Goal: Information Seeking & Learning: Learn about a topic

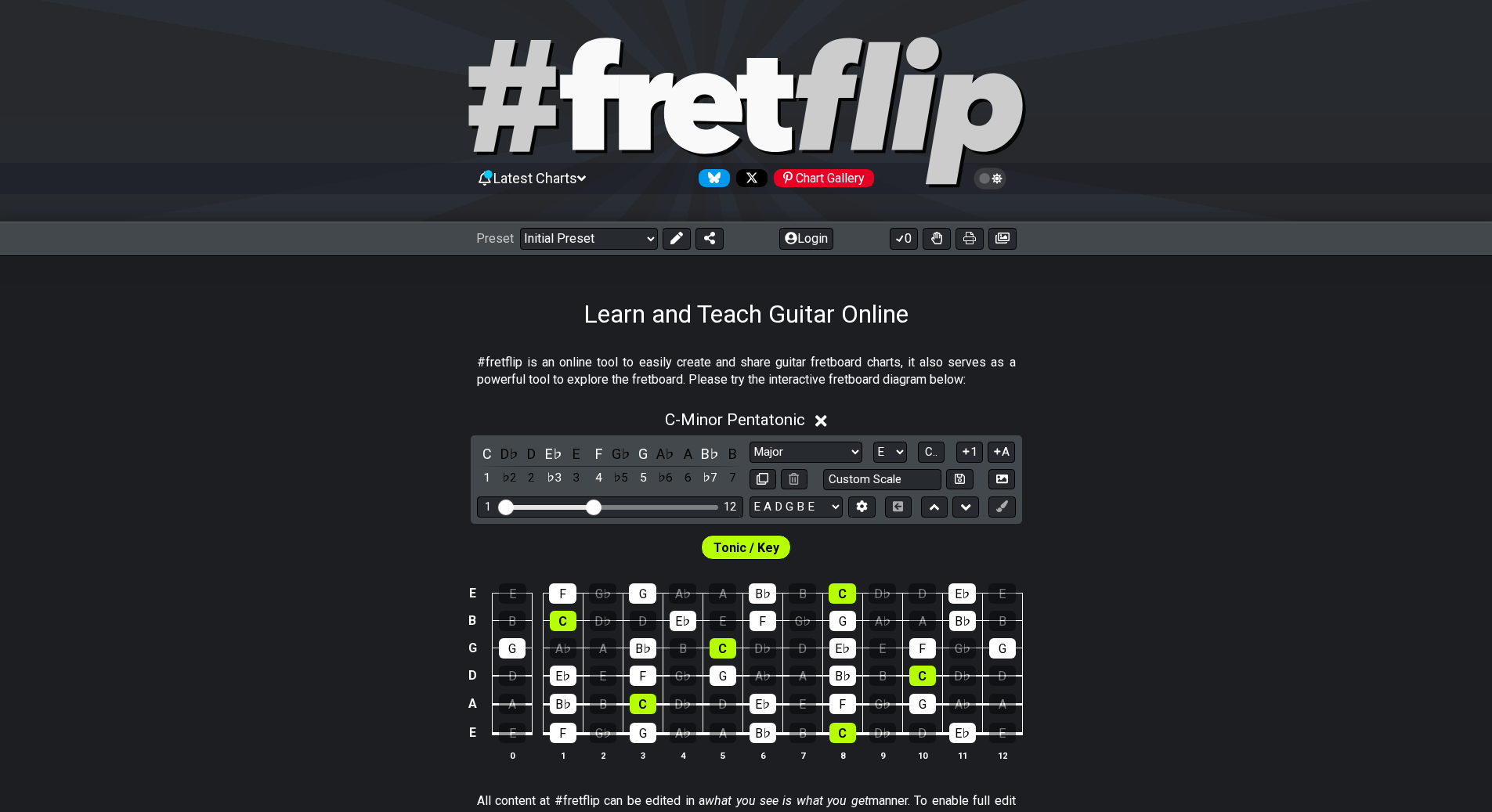
select select "Major"
select select "E"
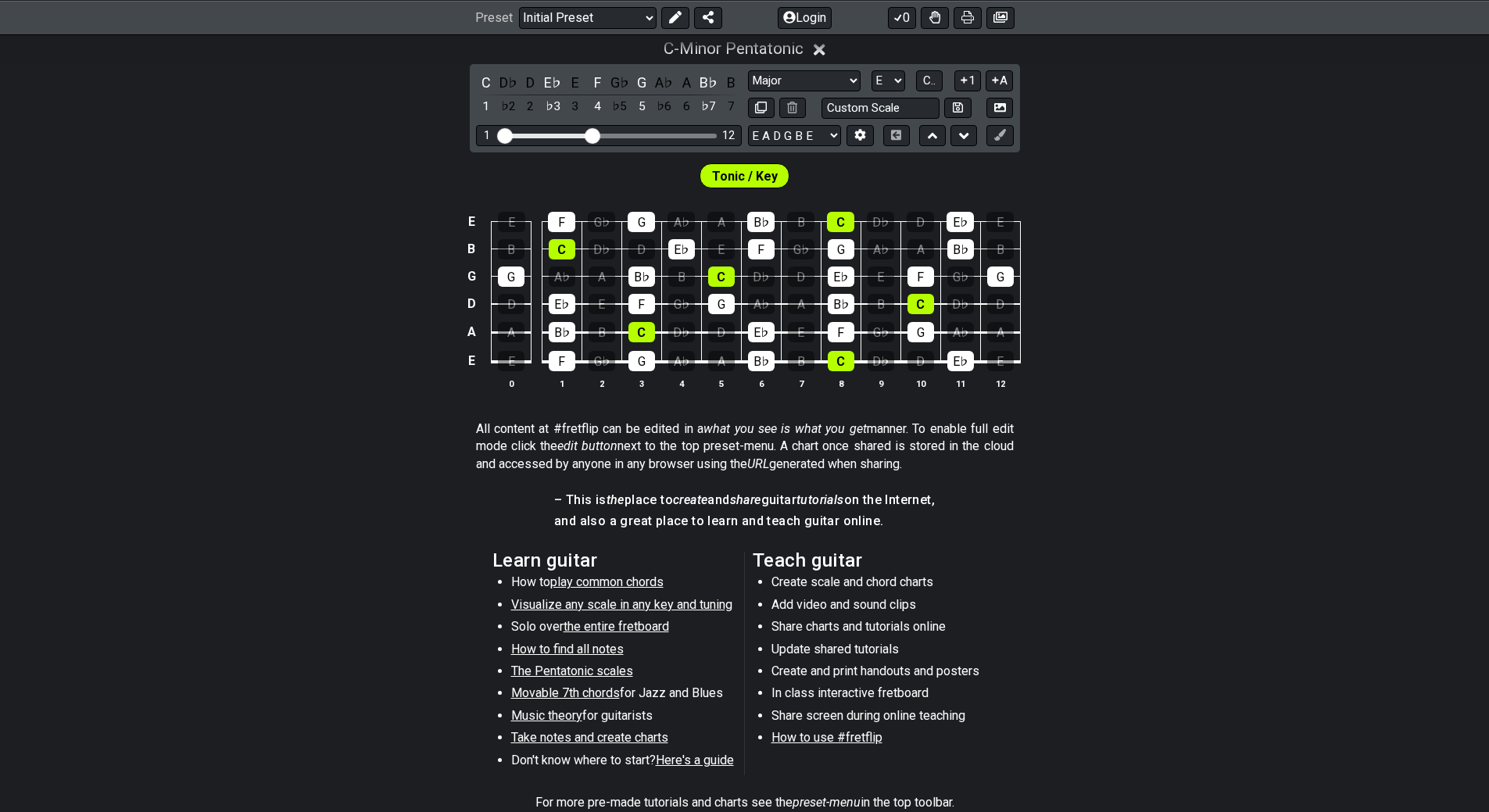
scroll to position [371, 0]
click at [654, 605] on span "Visualize any scale in any key and tuning" at bounding box center [622, 605] width 221 height 15
select select "/guitar-scales"
select select "C"
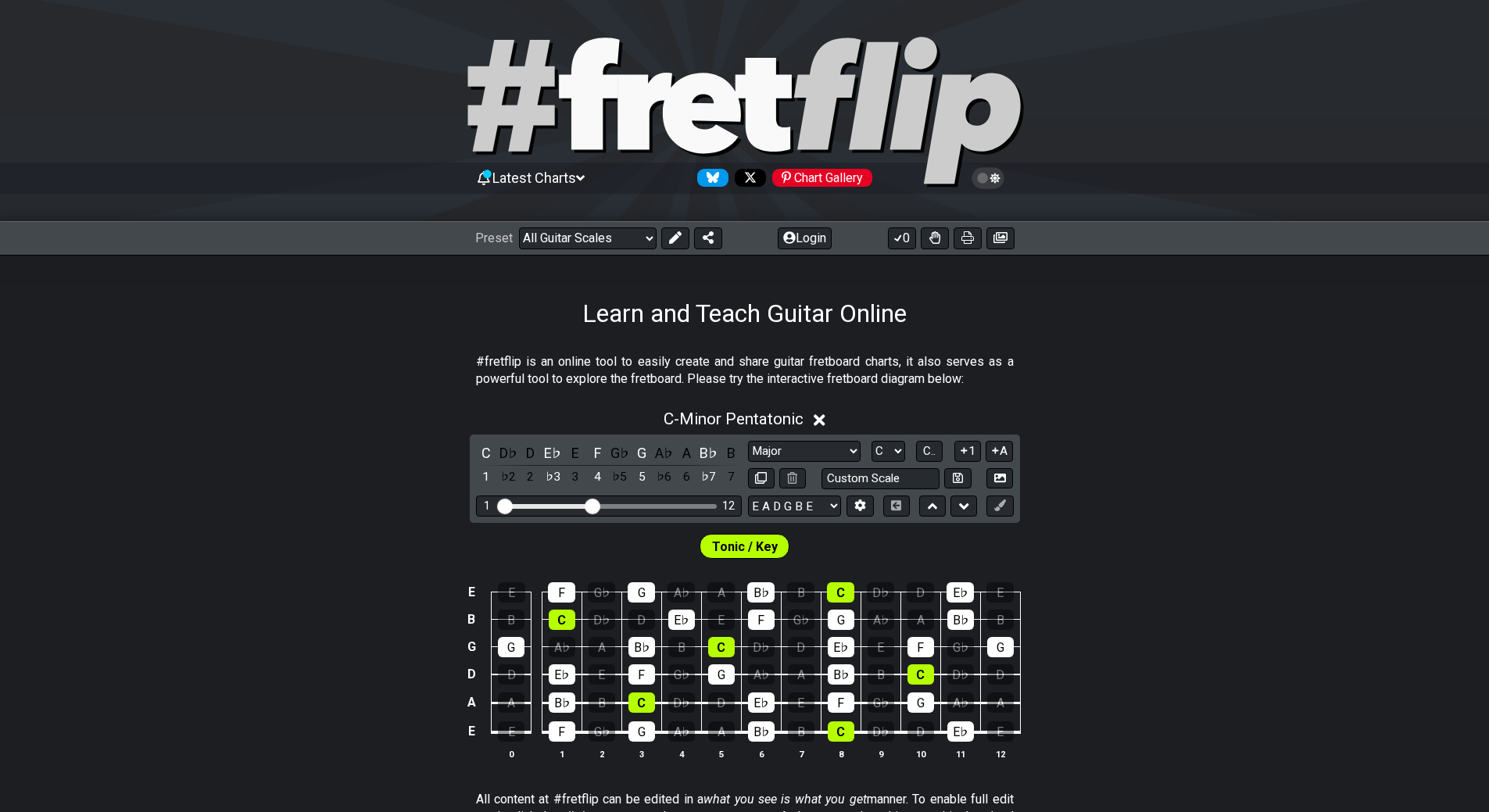
select select "Minor Pentatonic"
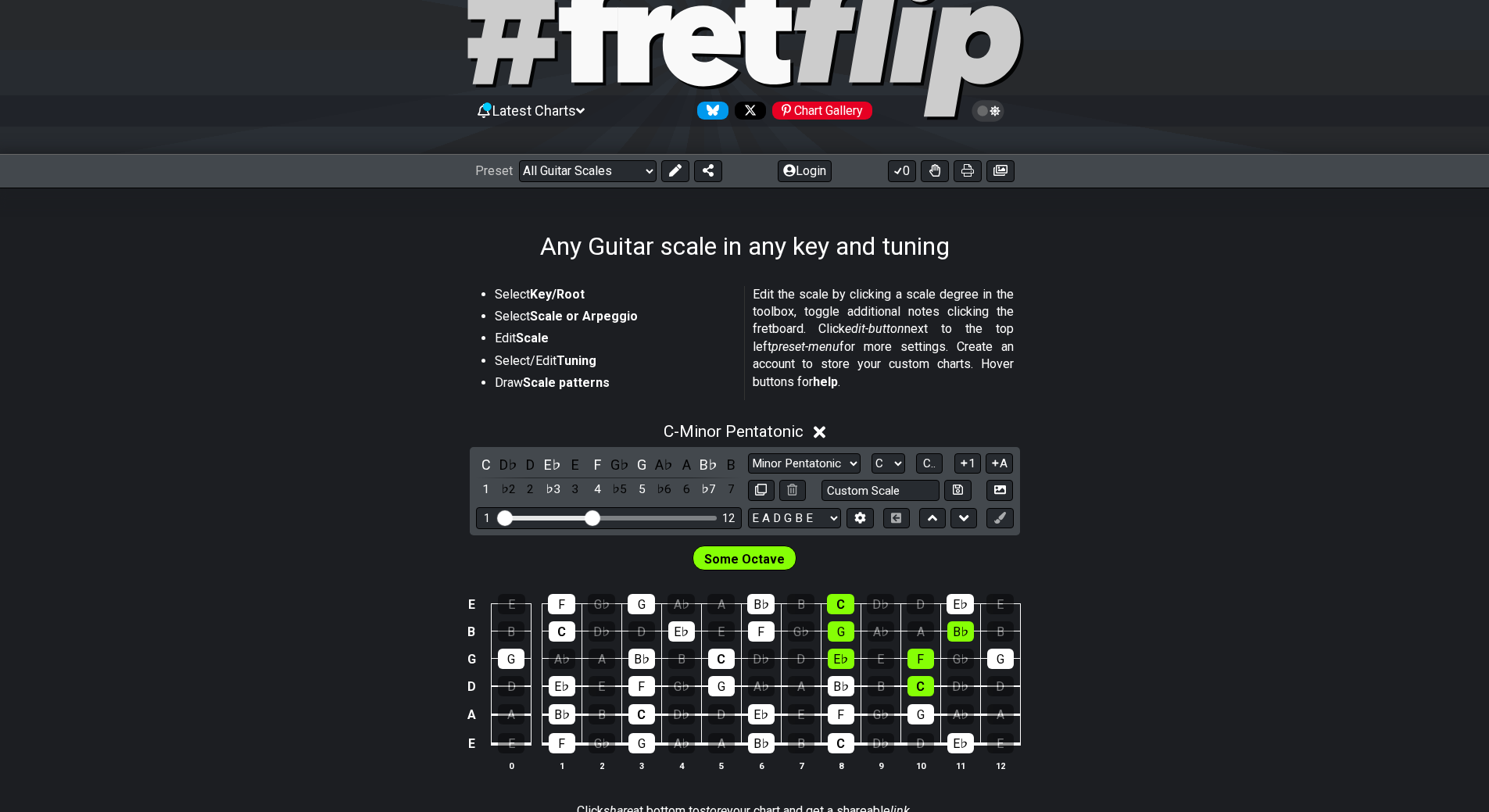
scroll to position [157, 0]
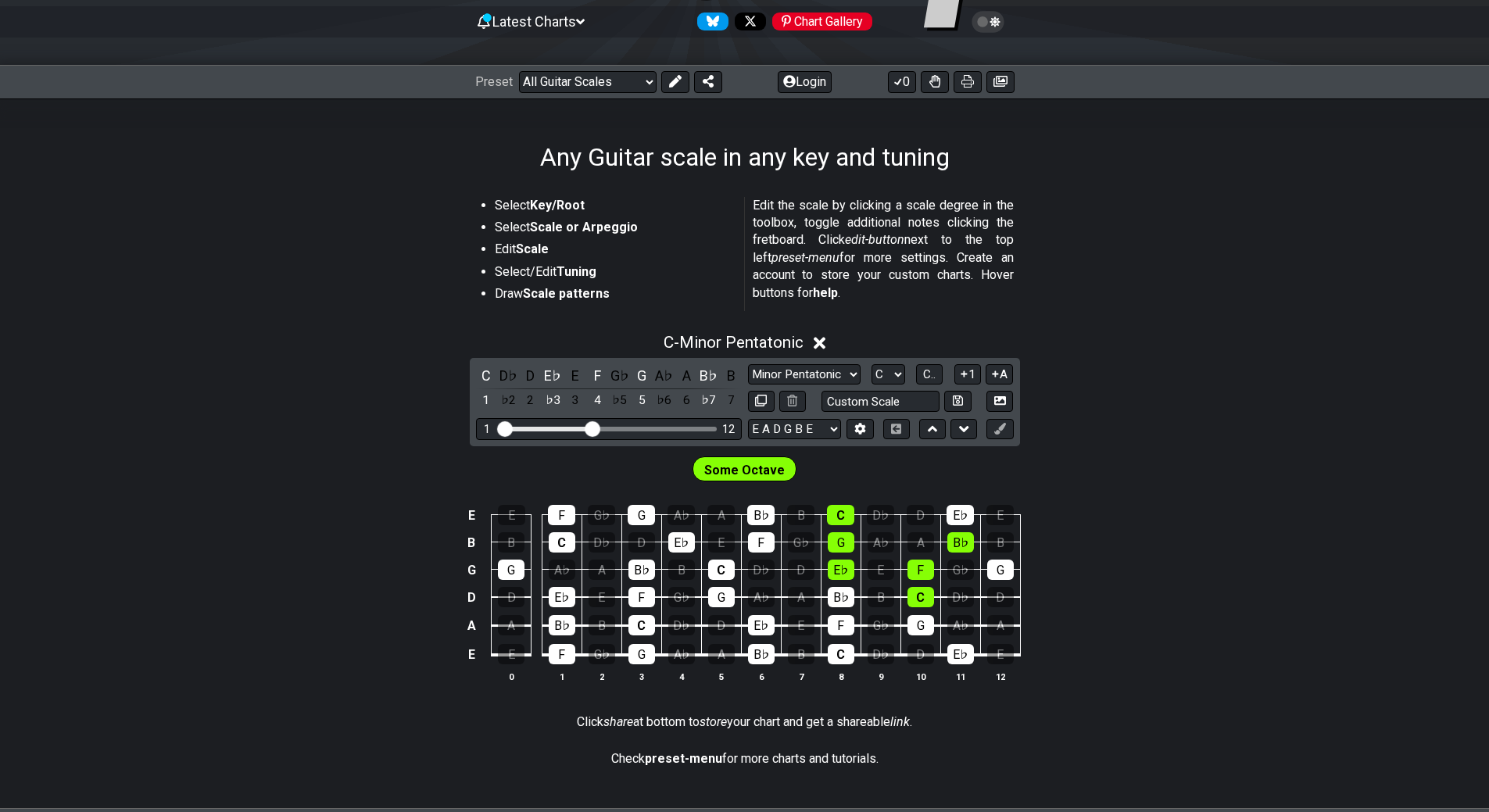
click at [532, 203] on strong "Key/Root" at bounding box center [557, 205] width 55 height 15
click at [498, 205] on li "Select Key/Root" at bounding box center [614, 207] width 239 height 22
click at [686, 375] on div "A" at bounding box center [686, 375] width 20 height 21
click at [478, 373] on div "C" at bounding box center [486, 375] width 20 height 21
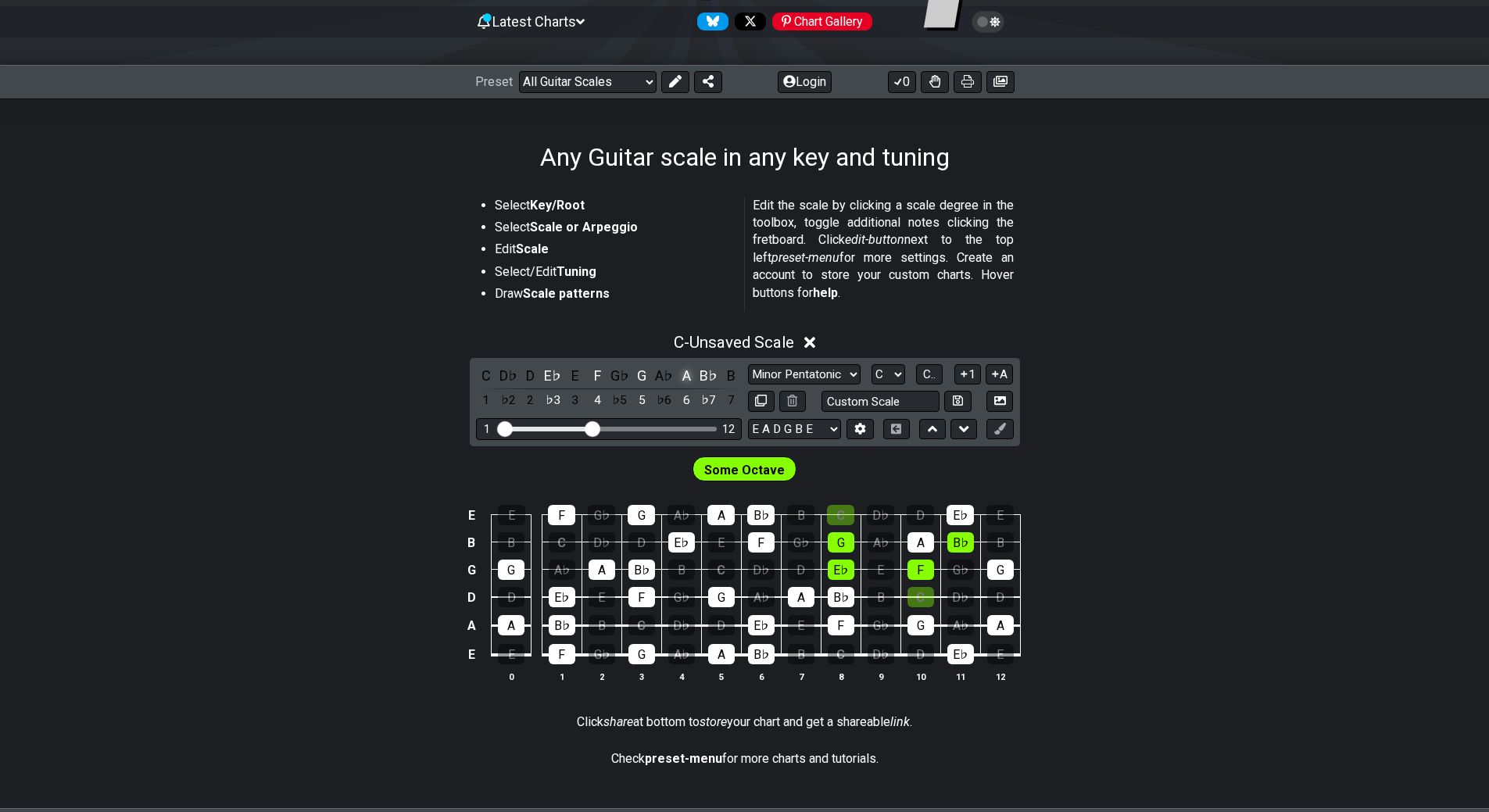
click at [686, 374] on div "A" at bounding box center [686, 375] width 20 height 21
click at [550, 197] on strong "Key/Root" at bounding box center [557, 205] width 55 height 15
click at [562, 229] on strong "Scale or Arpeggio" at bounding box center [583, 227] width 107 height 15
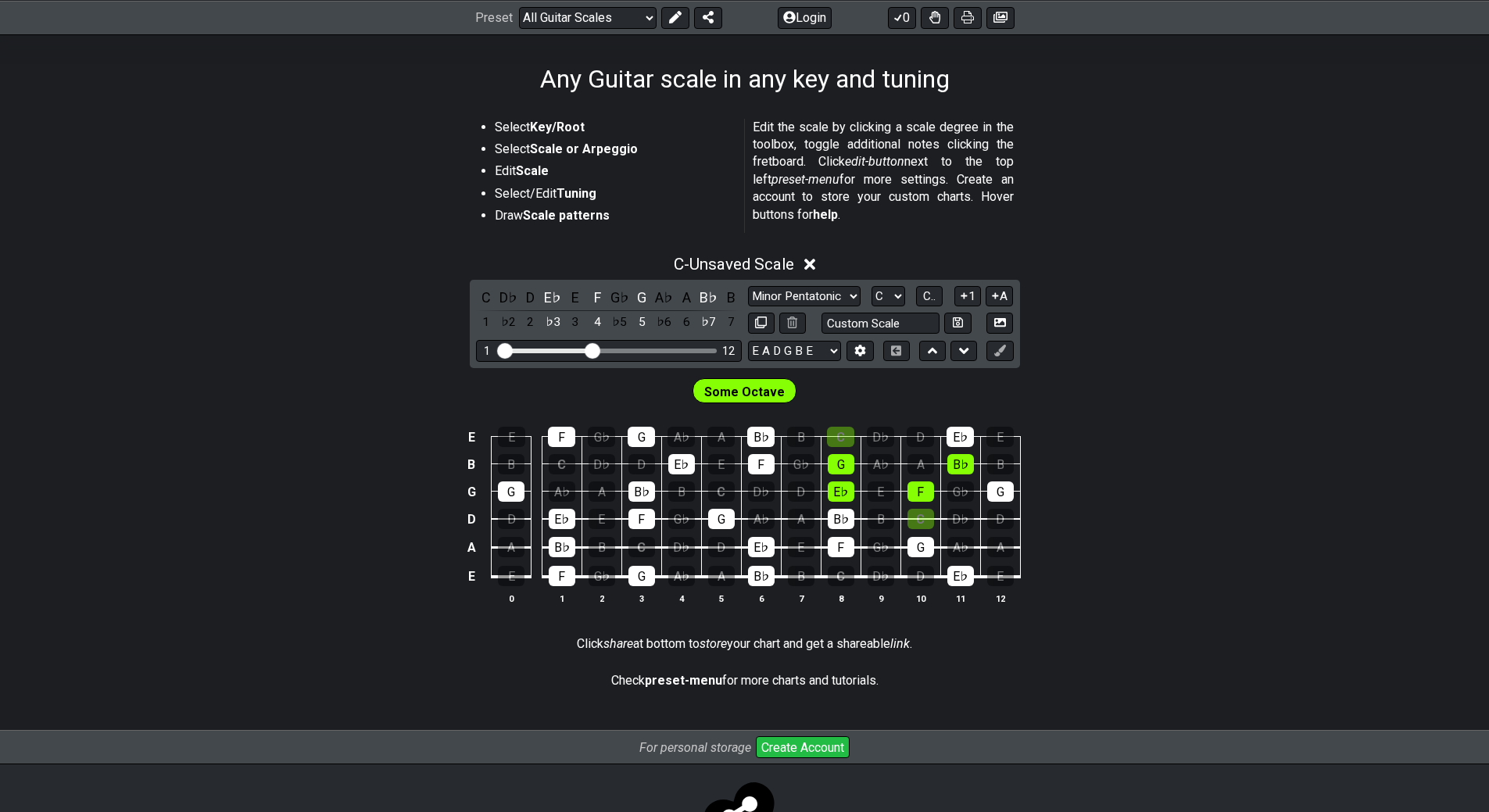
scroll to position [308, 0]
